Goal: Task Accomplishment & Management: Manage account settings

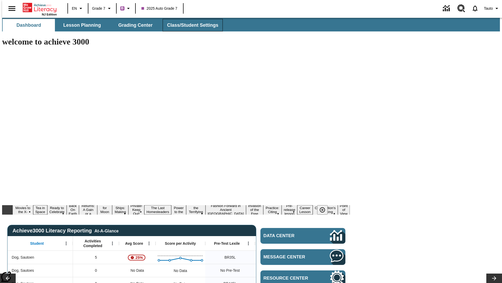
click at [190, 25] on span "Class/Student Settings" at bounding box center [192, 25] width 51 height 6
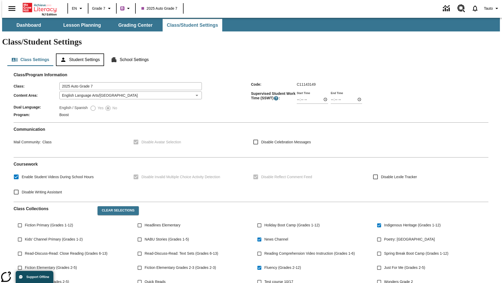
click at [79, 53] on button "Student Settings" at bounding box center [80, 59] width 48 height 13
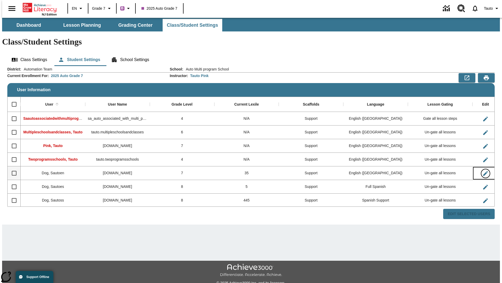
click at [483, 171] on icon "Edit User" at bounding box center [485, 173] width 5 height 5
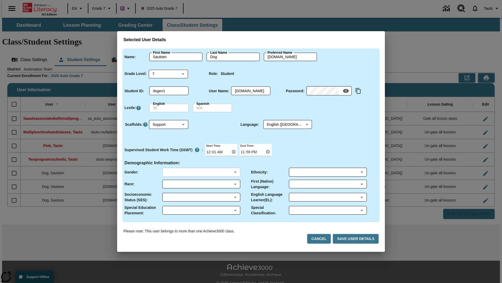
click at [201, 172] on body "Skip to main content NJ Edition EN Grade 7 B 2025 Auto Grade 7 0 Tauto Dashboar…" at bounding box center [251, 156] width 498 height 276
click at [201, 184] on body "Skip to main content NJ Edition EN Grade 7 B 2025 Auto Grade 7 0 Tauto Dashboar…" at bounding box center [251, 156] width 498 height 276
click at [201, 197] on body "Skip to main content NJ Edition EN Grade 7 B 2025 Auto Grade 7 0 Tauto Dashboar…" at bounding box center [251, 156] width 498 height 276
click at [201, 210] on body "Skip to main content NJ Edition EN Grade 7 B 2025 Auto Grade 7 0 Tauto Dashboar…" at bounding box center [251, 156] width 498 height 276
click at [328, 172] on body "Skip to main content NJ Edition EN Grade 7 B 2025 Auto Grade 7 0 Tauto Dashboar…" at bounding box center [251, 156] width 498 height 276
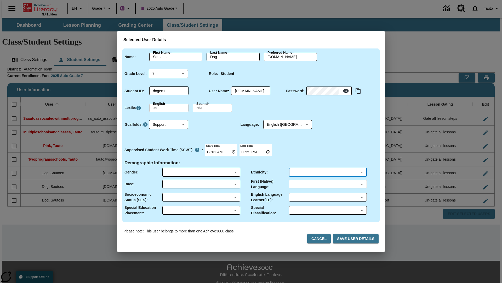
click at [328, 184] on body "Skip to main content NJ Edition EN Grade 7 B 2025 Auto Grade 7 0 Tauto Dashboar…" at bounding box center [251, 156] width 498 height 276
click at [328, 197] on body "Skip to main content NJ Edition EN Grade 7 B 2025 Auto Grade 7 0 Tauto Dashboar…" at bounding box center [251, 156] width 498 height 276
click at [328, 210] on body "Skip to main content NJ Edition EN Grade 7 B 2025 Auto Grade 7 0 Tauto Dashboar…" at bounding box center [251, 156] width 498 height 276
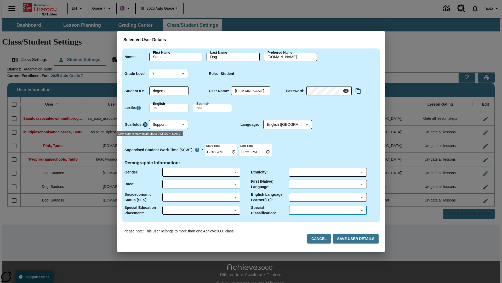
click at [145, 124] on icon "Click here to know more about Scaffolds" at bounding box center [145, 124] width 5 height 5
